Goal: Task Accomplishment & Management: Use online tool/utility

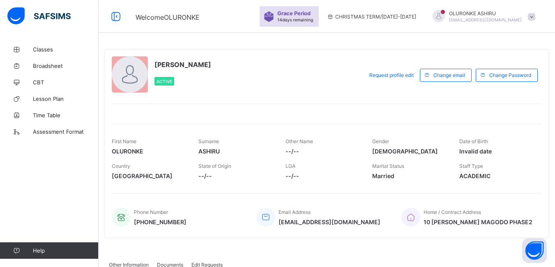
click at [490, 57] on div "Request profile edit Change email Change Password" at bounding box center [452, 74] width 179 height 37
click at [477, 166] on span "Staff Type" at bounding box center [471, 166] width 24 height 6
click at [38, 51] on span "Classes" at bounding box center [66, 49] width 66 height 7
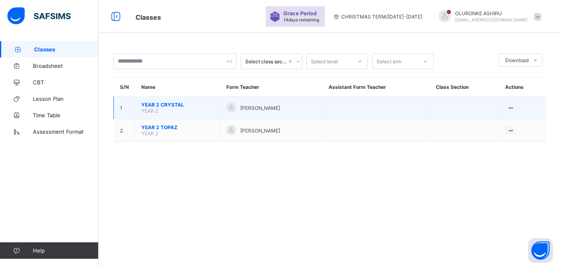
click at [163, 107] on span "YEAR 2 CRYSTAL" at bounding box center [177, 104] width 72 height 6
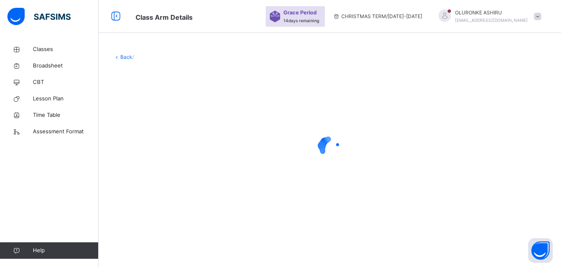
click at [320, 117] on div at bounding box center [329, 147] width 433 height 156
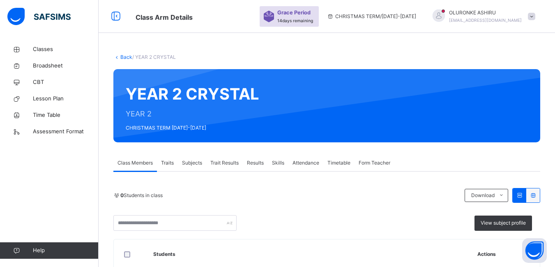
click at [461, 169] on div "Class Members Traits Subjects Trait Results Results Skills Attendance Timetable…" at bounding box center [326, 162] width 427 height 17
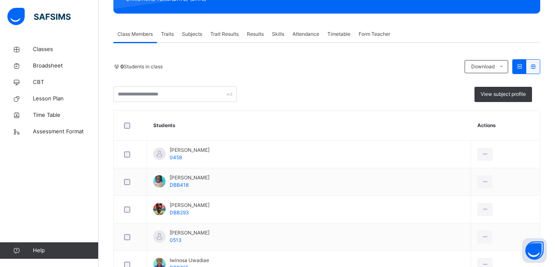
scroll to position [131, 0]
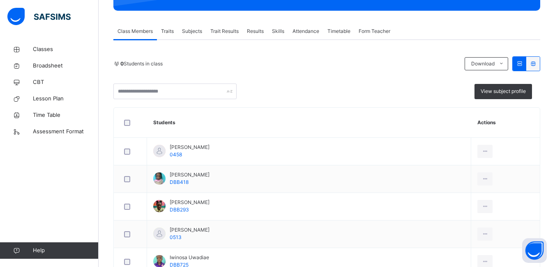
click at [224, 29] on span "Trait Results" at bounding box center [224, 31] width 28 height 7
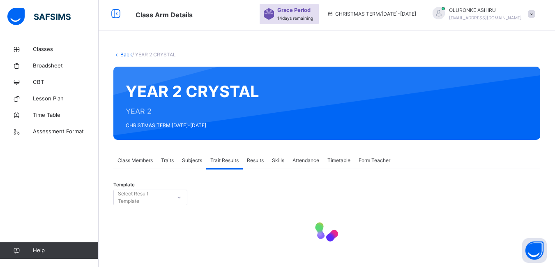
click at [365, 182] on div "Template Select Result Template" at bounding box center [326, 213] width 427 height 65
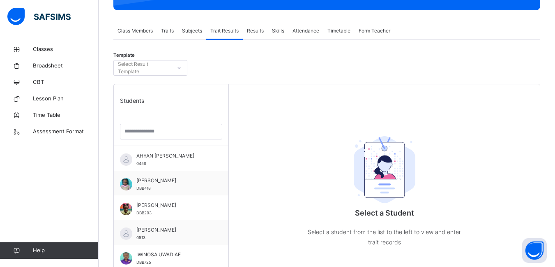
scroll to position [214, 0]
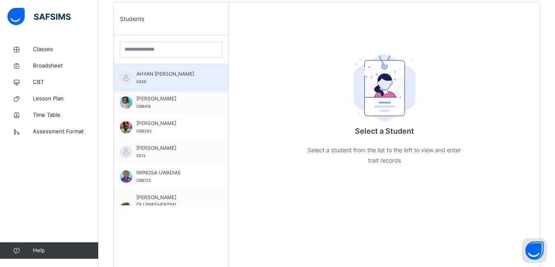
click at [157, 74] on span "AHYAN [PERSON_NAME]" at bounding box center [173, 73] width 74 height 7
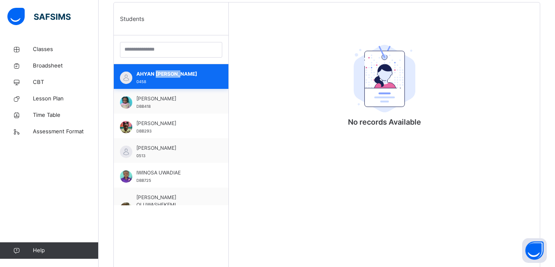
click at [157, 74] on span "AHYAN [PERSON_NAME]" at bounding box center [173, 73] width 74 height 7
click at [156, 74] on span "AHYAN [PERSON_NAME]" at bounding box center [173, 73] width 74 height 7
click at [148, 73] on span "AHYAN [PERSON_NAME]" at bounding box center [173, 73] width 74 height 7
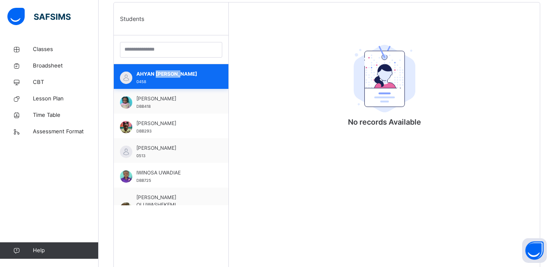
click at [148, 73] on span "AHYAN [PERSON_NAME]" at bounding box center [173, 73] width 74 height 7
click at [171, 73] on span "AHYAN [PERSON_NAME]" at bounding box center [173, 73] width 74 height 7
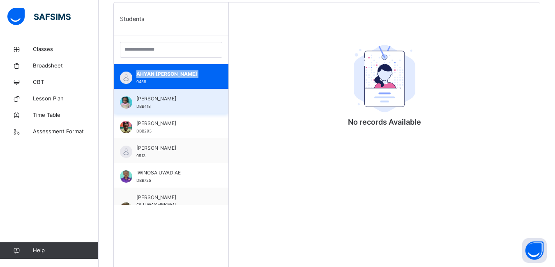
click at [132, 106] on img at bounding box center [126, 102] width 12 height 12
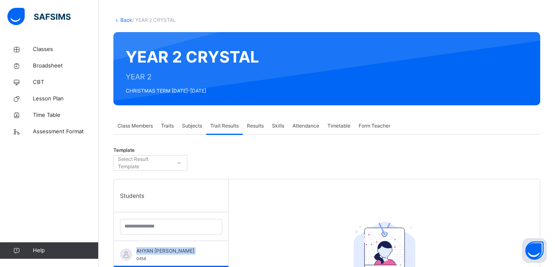
scroll to position [0, 0]
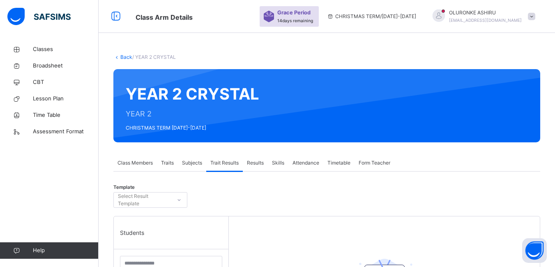
click at [170, 163] on span "Traits" at bounding box center [167, 162] width 13 height 7
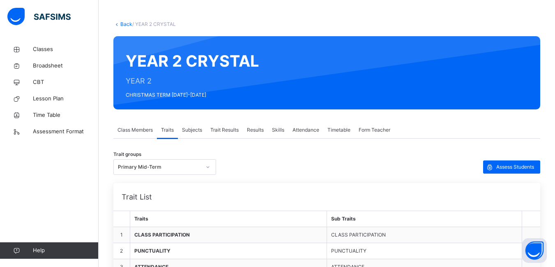
scroll to position [49, 0]
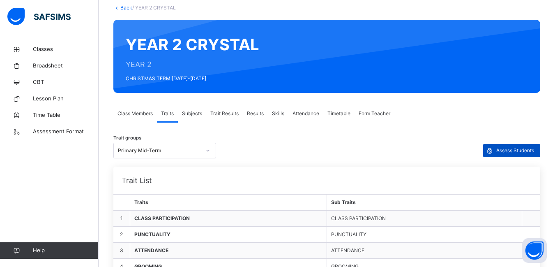
click at [504, 150] on span "Assess Students" at bounding box center [515, 150] width 38 height 7
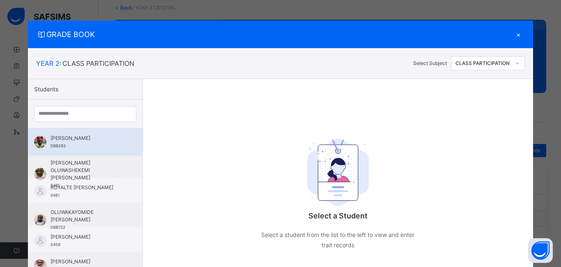
click at [76, 141] on span "[PERSON_NAME]" at bounding box center [88, 137] width 74 height 7
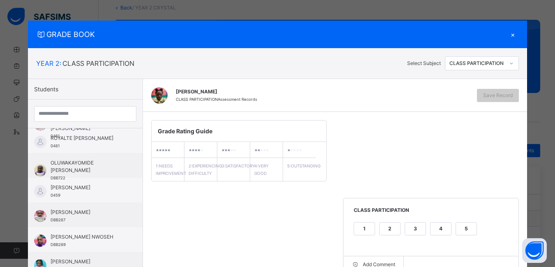
click at [447, 157] on div "Grade Rating Guide ★ ★ ★ ★ ★ 1 : NEEDS IMPROVEMENT ★ ★ ★ ★ ★ 2 : EXPERIENCING D…" at bounding box center [335, 196] width 384 height 169
click at [522, 109] on div "[PERSON_NAME] CLASS PARTICIPATION Assessment Records Save Record" at bounding box center [335, 95] width 384 height 33
click at [398, 110] on div "[PERSON_NAME] CLASS PARTICIPATION Assessment Records Save Record" at bounding box center [335, 95] width 384 height 33
click at [515, 32] on div "×" at bounding box center [512, 34] width 12 height 11
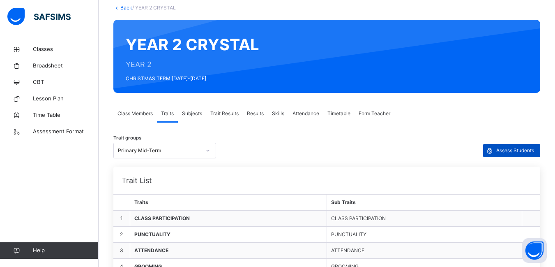
click at [502, 147] on span "Assess Students" at bounding box center [515, 150] width 38 height 7
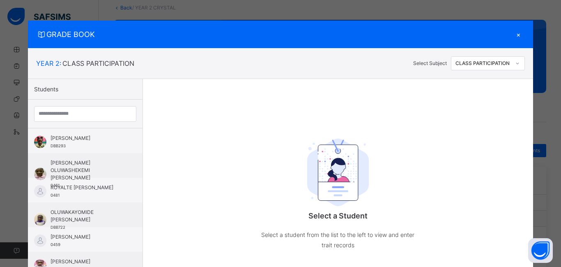
click at [359, 32] on span "GRADE BOOK" at bounding box center [274, 34] width 476 height 11
click at [273, 92] on div "Select a Student Select a student from the list to the left to view and enter t…" at bounding box center [338, 176] width 390 height 194
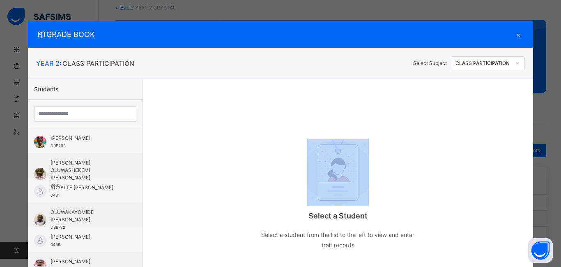
click at [273, 92] on div "Select a Student Select a student from the list to the left to view and enter t…" at bounding box center [338, 176] width 390 height 194
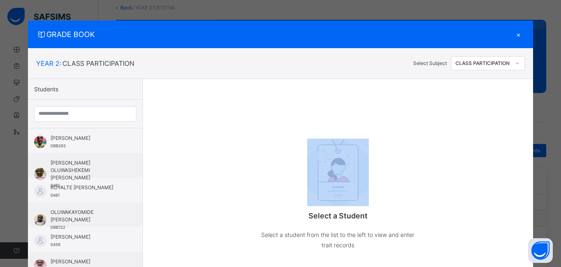
click at [273, 92] on div "Select a Student Select a student from the list to the left to view and enter t…" at bounding box center [338, 176] width 390 height 194
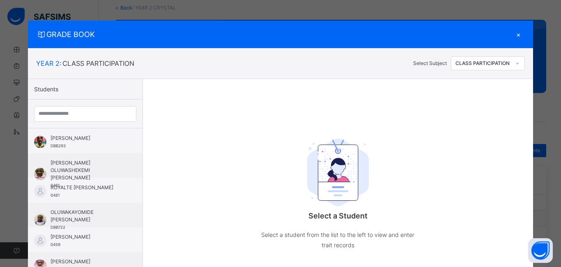
click at [516, 34] on div "×" at bounding box center [519, 34] width 12 height 11
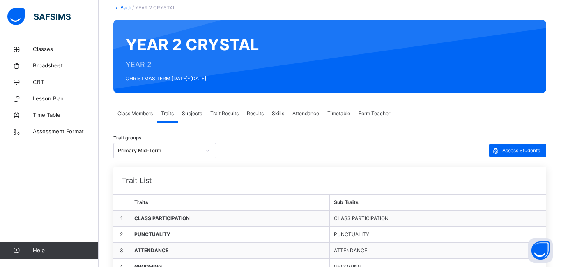
click at [520, 1] on div "Back / YEAR 2 CRYSTAL YEAR 2 CRYSTAL YEAR 2 CHRISTMAS TERM [DATE]-[DATE] Class …" at bounding box center [330, 159] width 462 height 335
